Goal: Information Seeking & Learning: Learn about a topic

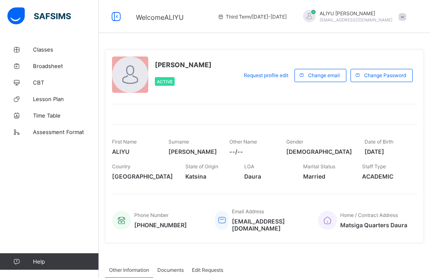
click at [372, 212] on span "Home / Contract Address" at bounding box center [370, 215] width 58 height 6
click at [371, 212] on span "Home / Contract Address" at bounding box center [370, 215] width 58 height 6
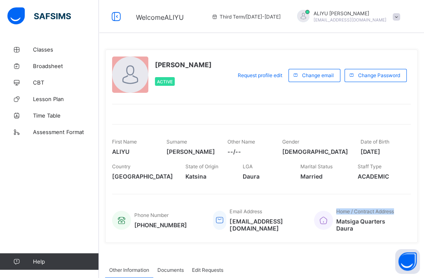
click at [371, 210] on span "Home / Contract Address" at bounding box center [365, 211] width 58 height 6
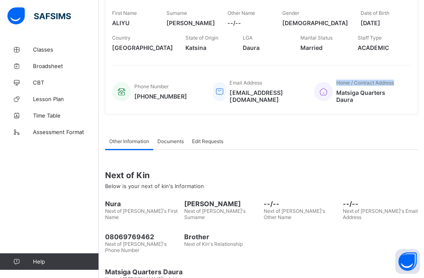
scroll to position [134, 0]
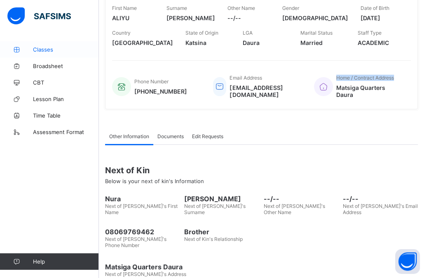
click at [36, 50] on span "Classes" at bounding box center [66, 49] width 66 height 7
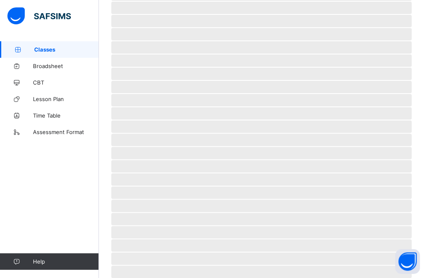
click at [36, 50] on span "Classes" at bounding box center [66, 49] width 65 height 7
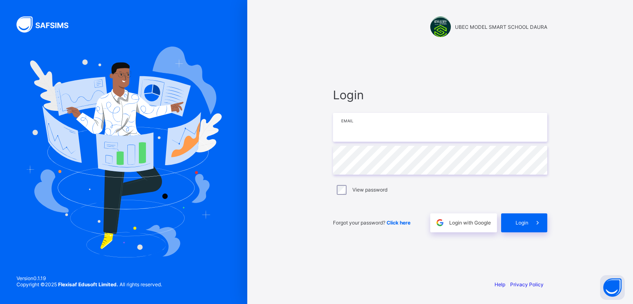
type input "**********"
click at [407, 188] on div "View password" at bounding box center [440, 190] width 210 height 10
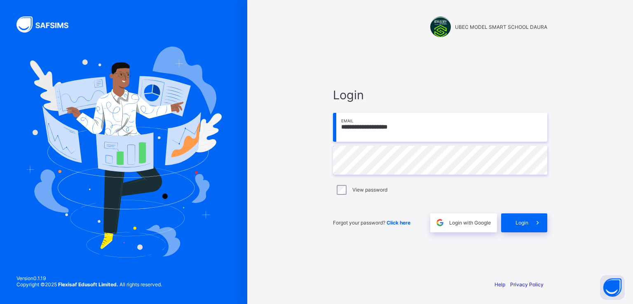
click at [407, 188] on div "View password" at bounding box center [440, 190] width 210 height 10
click at [407, 191] on div "View password" at bounding box center [440, 190] width 210 height 10
click at [430, 220] on span "Login" at bounding box center [522, 223] width 13 height 6
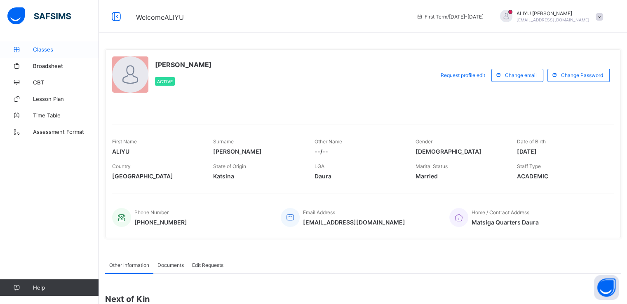
click at [34, 51] on span "Classes" at bounding box center [66, 49] width 66 height 7
click at [20, 49] on icon at bounding box center [16, 50] width 33 height 6
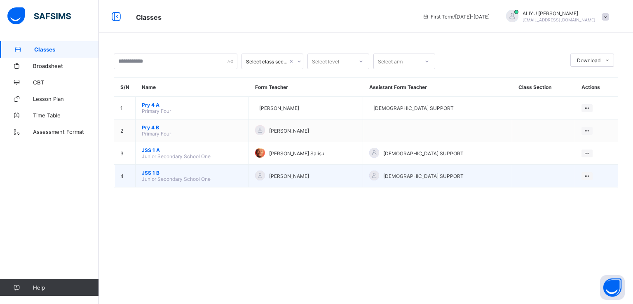
click at [172, 175] on span "JSS 1 B" at bounding box center [192, 173] width 101 height 6
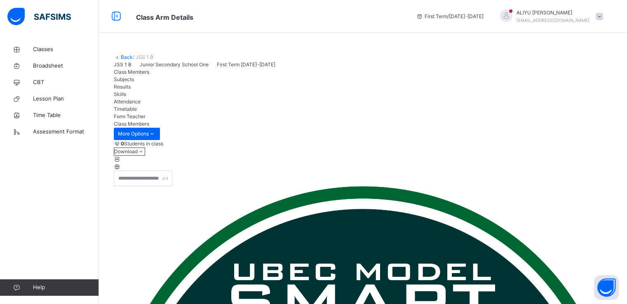
click at [134, 82] on span "Subjects" at bounding box center [124, 79] width 20 height 6
click at [141, 105] on span "Attendance" at bounding box center [127, 102] width 27 height 6
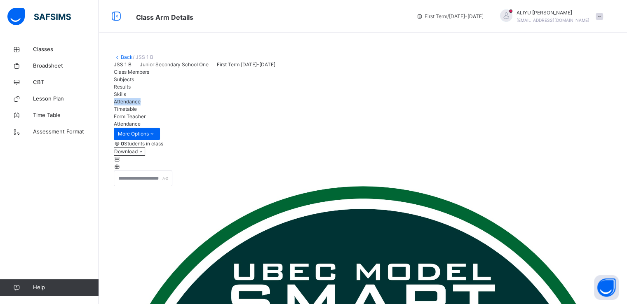
click at [141, 105] on span "Attendance" at bounding box center [127, 102] width 27 height 6
